Goal: Find specific page/section

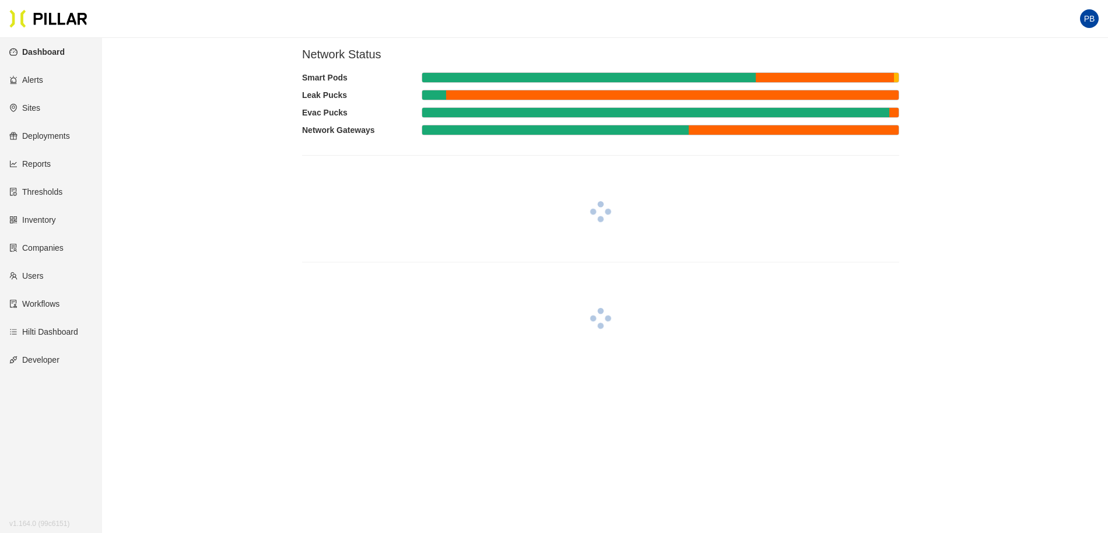
click at [40, 275] on link "Users" at bounding box center [26, 275] width 34 height 9
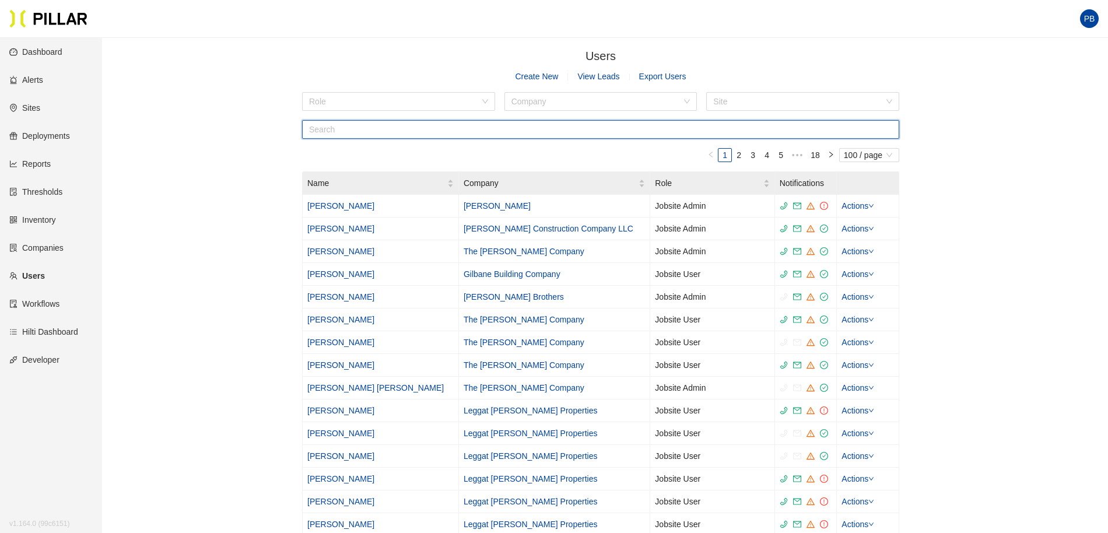
click at [385, 126] on input "text" at bounding box center [600, 129] width 597 height 19
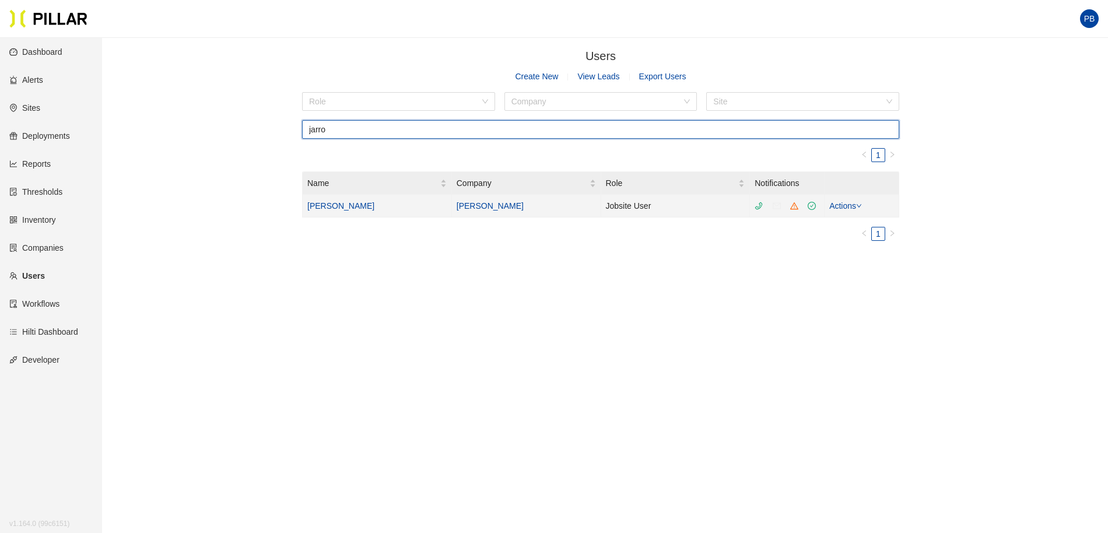
type input "jarro"
click at [336, 205] on link "[PERSON_NAME]" at bounding box center [340, 205] width 67 height 9
